Goal: Information Seeking & Learning: Learn about a topic

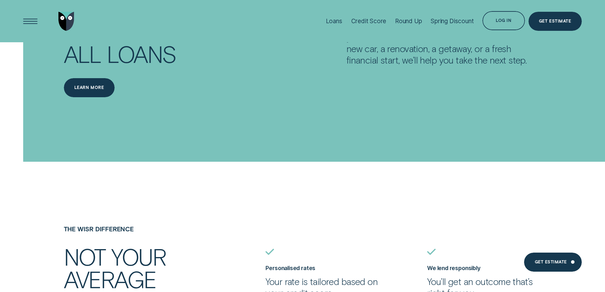
scroll to position [1129, 0]
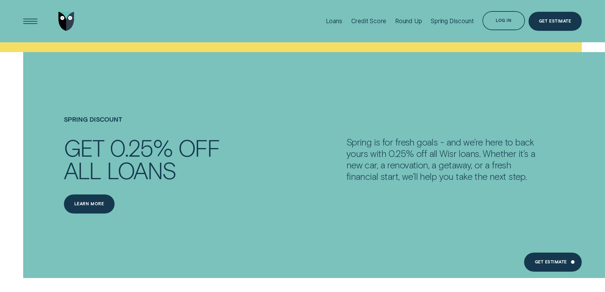
click at [404, 178] on p "Spring is for fresh goals - and we’re here to back yours with 0.25% off all Wis…" at bounding box center [443, 159] width 195 height 46
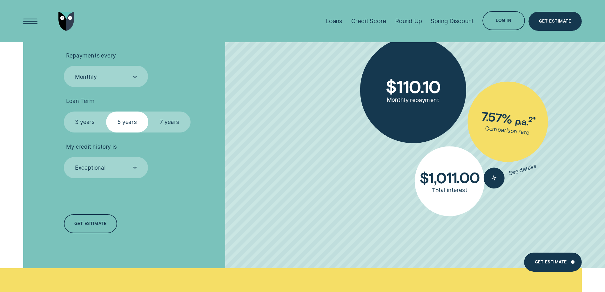
scroll to position [2074, 0]
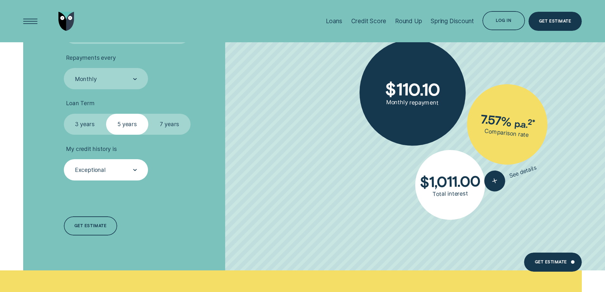
click at [128, 172] on div "Exceptional" at bounding box center [105, 170] width 63 height 8
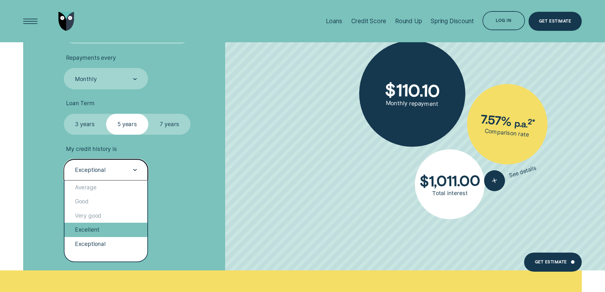
click at [110, 233] on div "Excellent" at bounding box center [105, 229] width 83 height 14
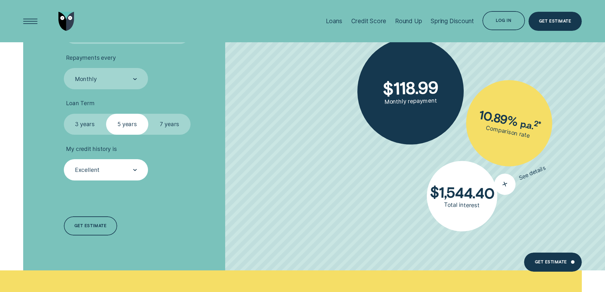
click at [495, 185] on div "button" at bounding box center [505, 184] width 28 height 28
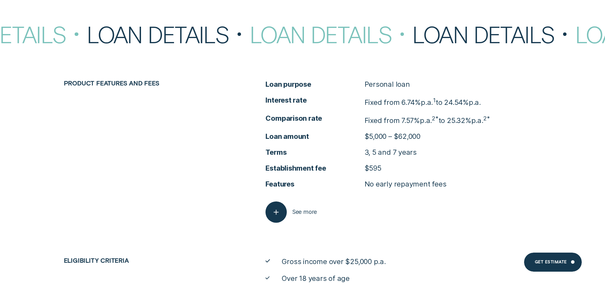
scroll to position [3049, 0]
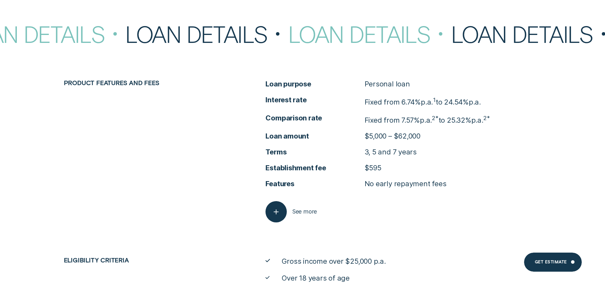
click at [381, 164] on p "$595" at bounding box center [372, 168] width 17 height 10
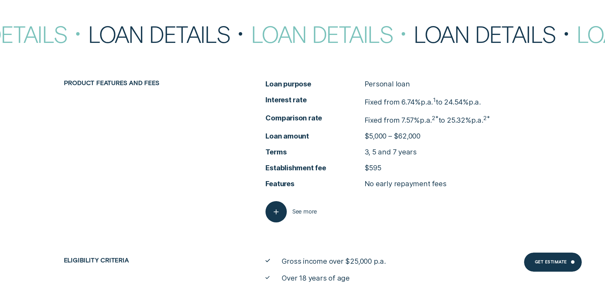
scroll to position [3134, 0]
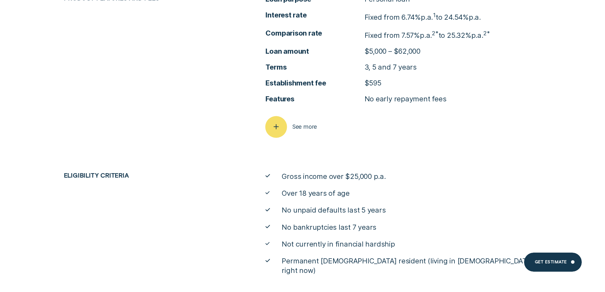
click at [279, 129] on icon "button" at bounding box center [276, 127] width 11 height 10
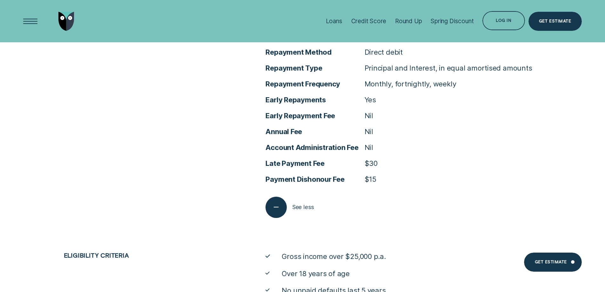
scroll to position [3176, 0]
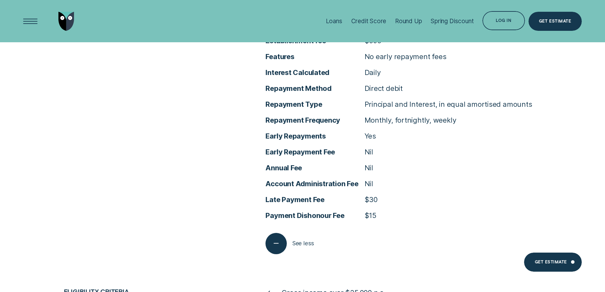
click at [399, 137] on li "Early Repayments Yes" at bounding box center [402, 136] width 275 height 10
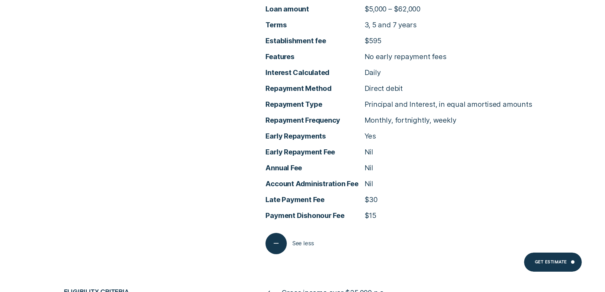
click at [148, 234] on div "Product features and fees Loan purpose Personal loan Interest rate Fixed from 6…" at bounding box center [302, 103] width 565 height 302
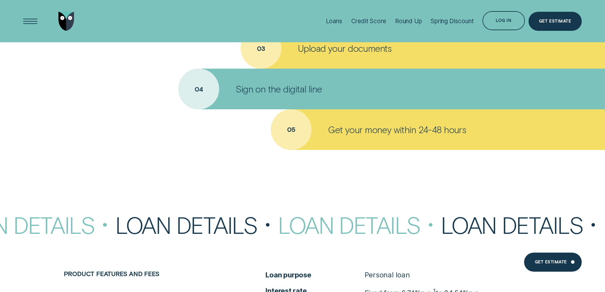
scroll to position [2825, 0]
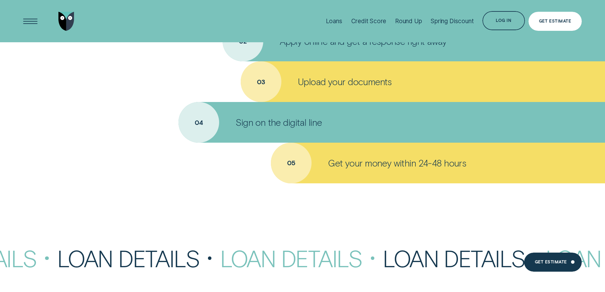
click at [549, 20] on div "Get Estimate" at bounding box center [554, 21] width 32 height 4
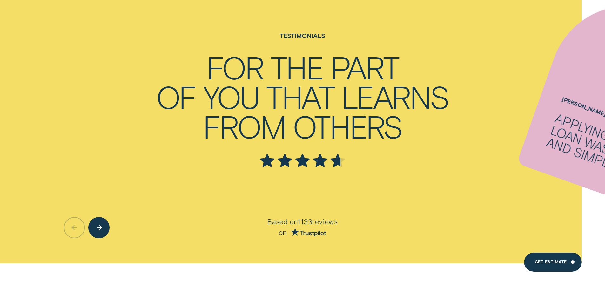
scroll to position [2477, 0]
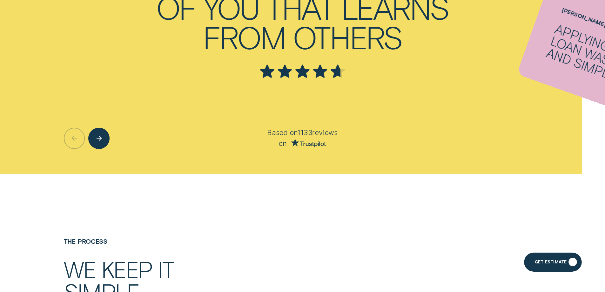
click at [544, 263] on div "Get Estimate" at bounding box center [550, 263] width 32 height 4
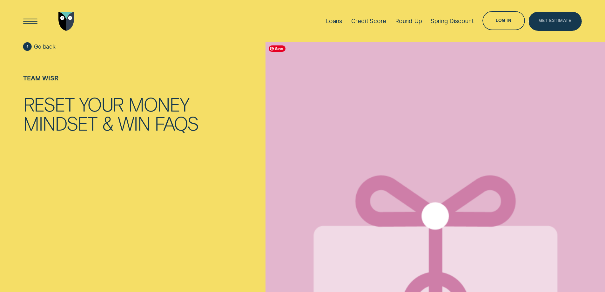
click at [562, 23] on div "Get Estimate" at bounding box center [554, 22] width 32 height 4
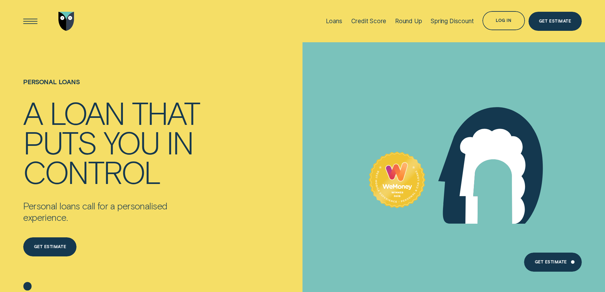
click at [154, 169] on div "control" at bounding box center [91, 171] width 137 height 30
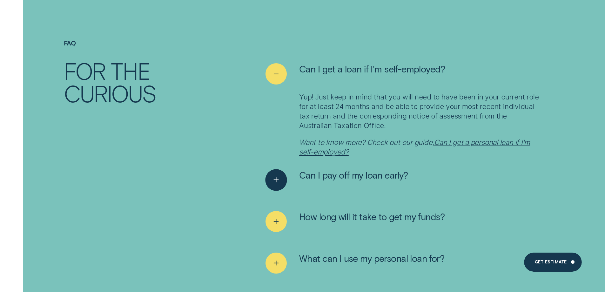
scroll to position [4012, 0]
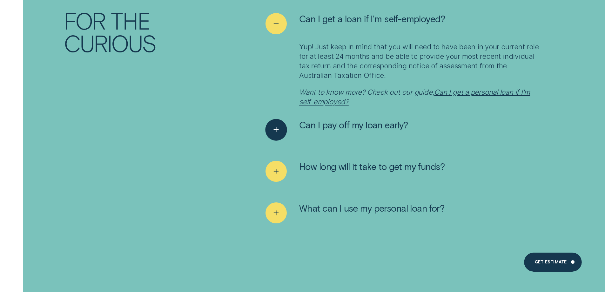
click at [365, 123] on button "Can I pay off my loan early?" at bounding box center [336, 129] width 142 height 21
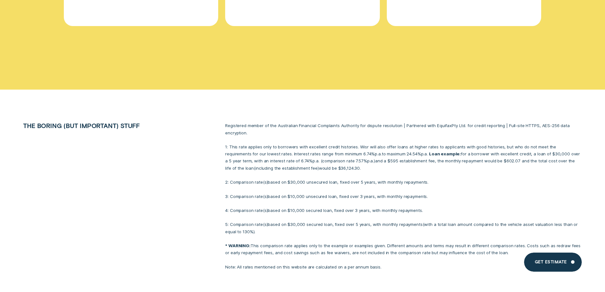
scroll to position [5033, 0]
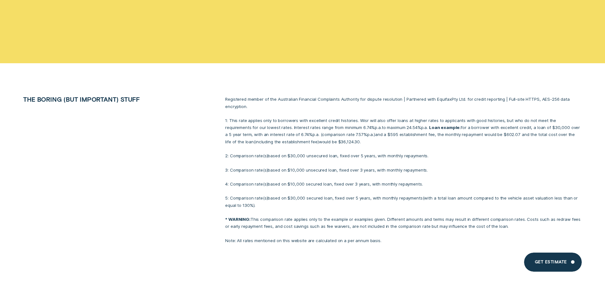
click at [215, 163] on li "The boring (but important) stuff Registered member of the Australian Financial …" at bounding box center [302, 170] width 565 height 148
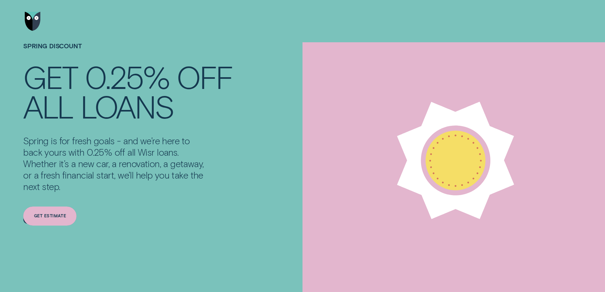
click at [69, 216] on div "Get estimate" at bounding box center [49, 215] width 53 height 19
click at [65, 212] on div "Get estimate" at bounding box center [49, 215] width 53 height 19
